Goal: Transaction & Acquisition: Subscribe to service/newsletter

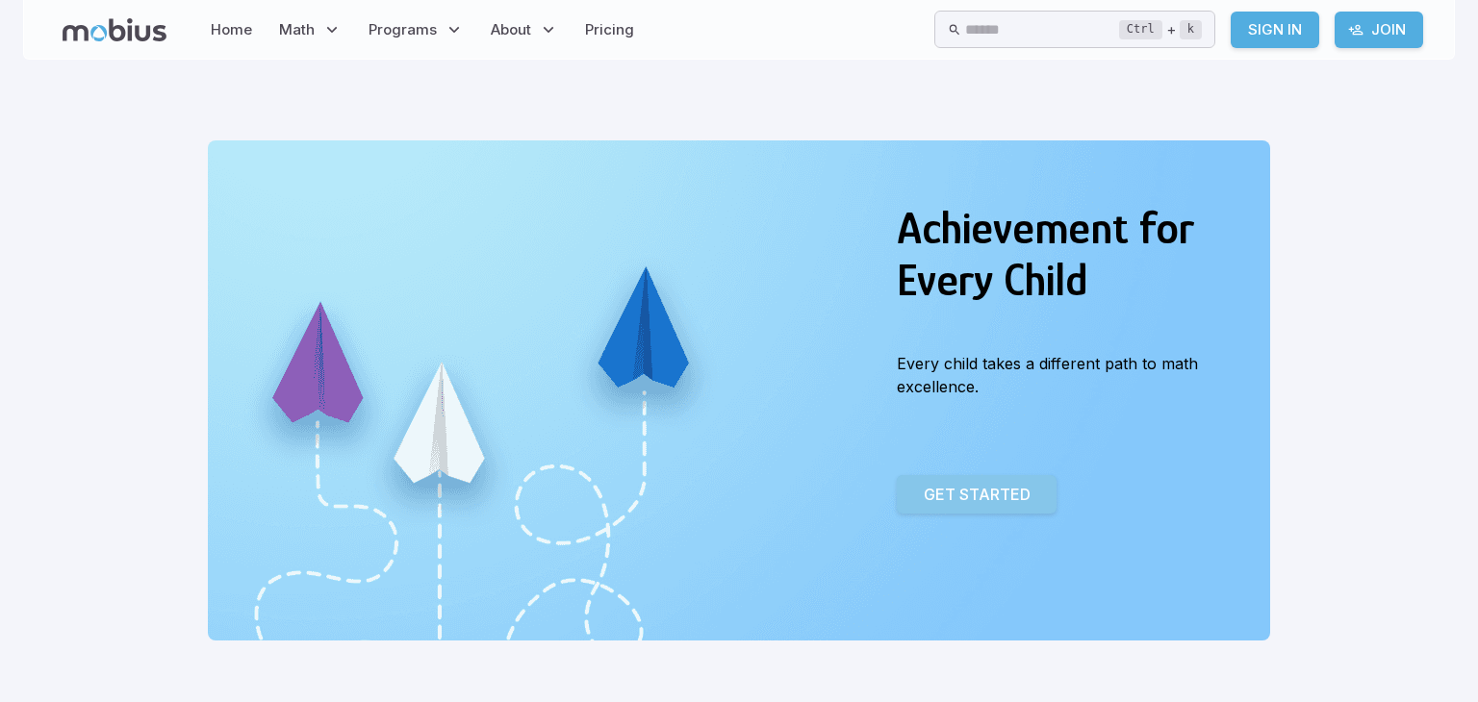
click at [957, 493] on p "Get Started" at bounding box center [977, 494] width 107 height 23
